Goal: Task Accomplishment & Management: Use online tool/utility

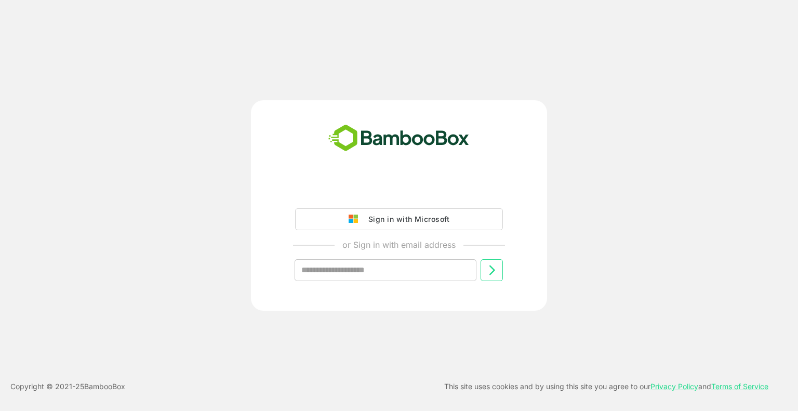
click at [404, 219] on div "Sign in with Microsoft" at bounding box center [406, 219] width 86 height 14
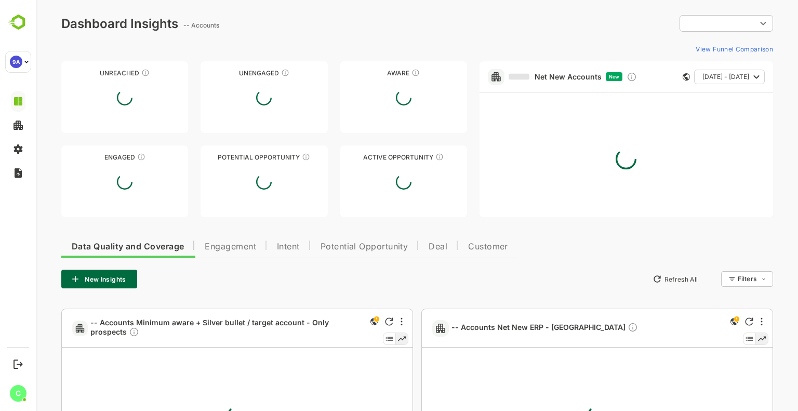
type input "**********"
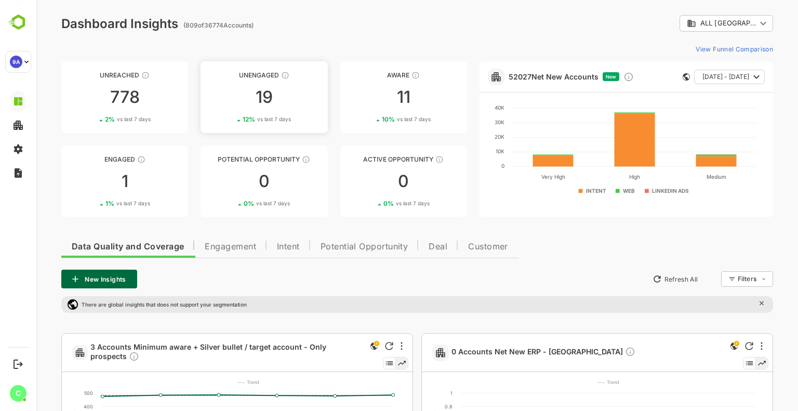
click at [272, 89] on div "19" at bounding box center [263, 97] width 127 height 17
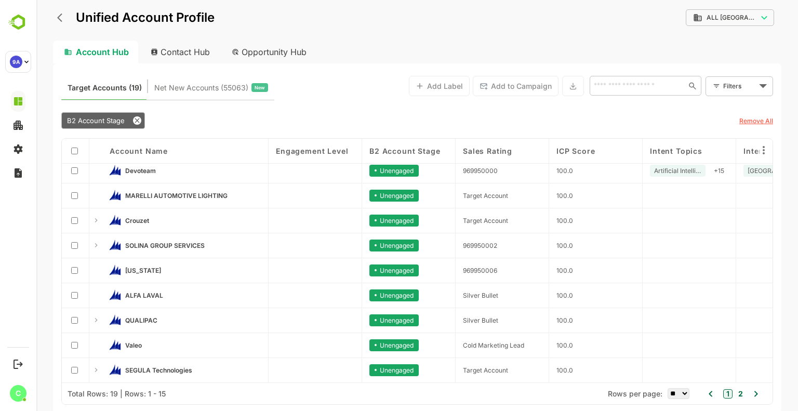
scroll to position [157, 0]
